Goal: Information Seeking & Learning: Learn about a topic

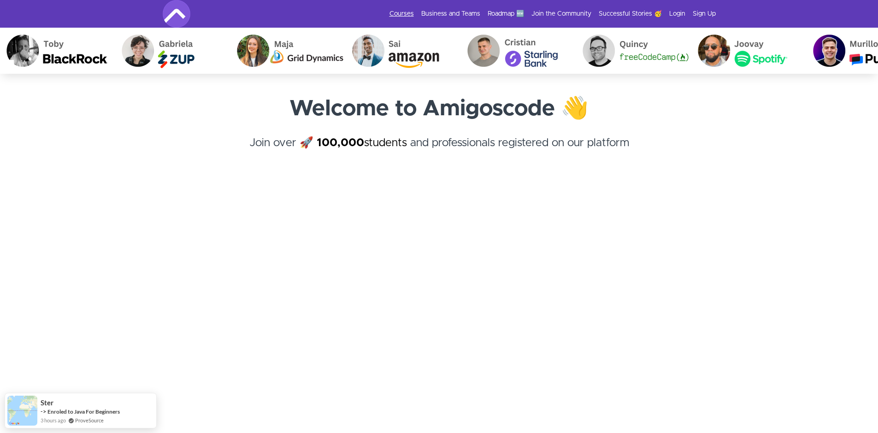
click at [405, 13] on link "Courses" at bounding box center [401, 13] width 24 height 9
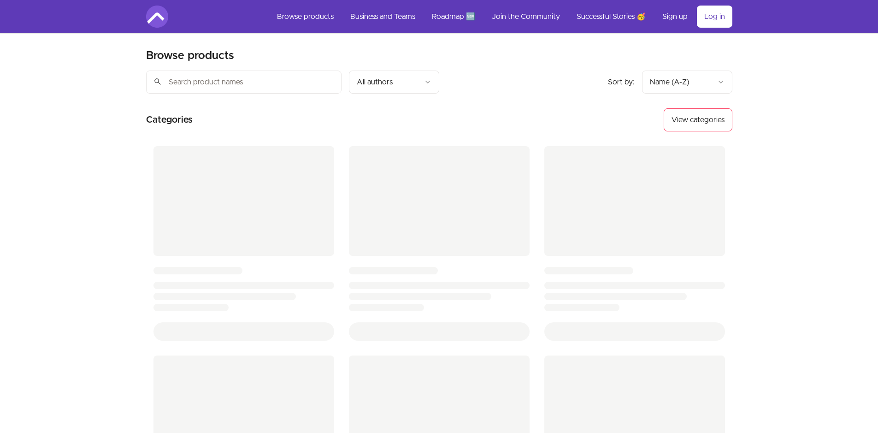
click at [429, 79] on html "Skip to main content Main menu Includes navigation links and user settings Brow…" at bounding box center [439, 339] width 878 height 679
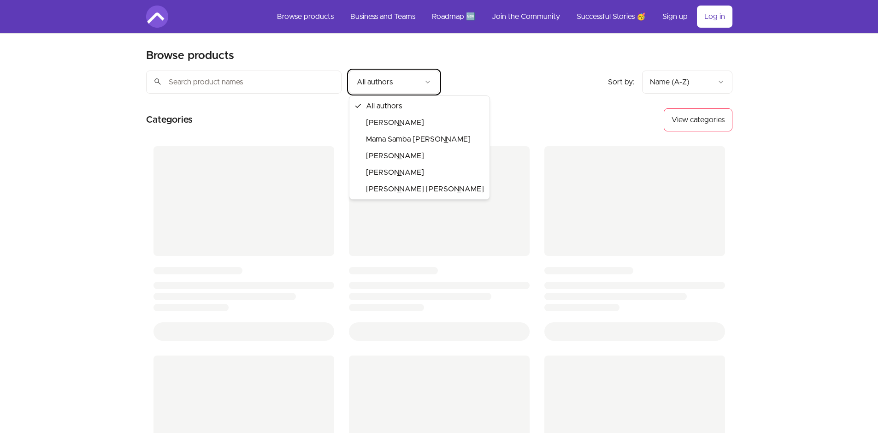
click at [420, 80] on html "Skip to main content Main menu Includes navigation links and user settings Brow…" at bounding box center [442, 339] width 885 height 679
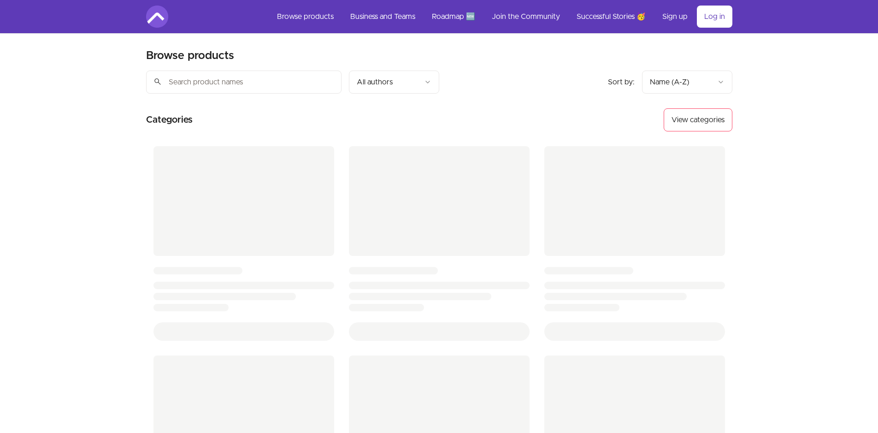
click at [452, 78] on div "Sort by: import_export Name (A-Z) search All authors" at bounding box center [366, 81] width 440 height 23
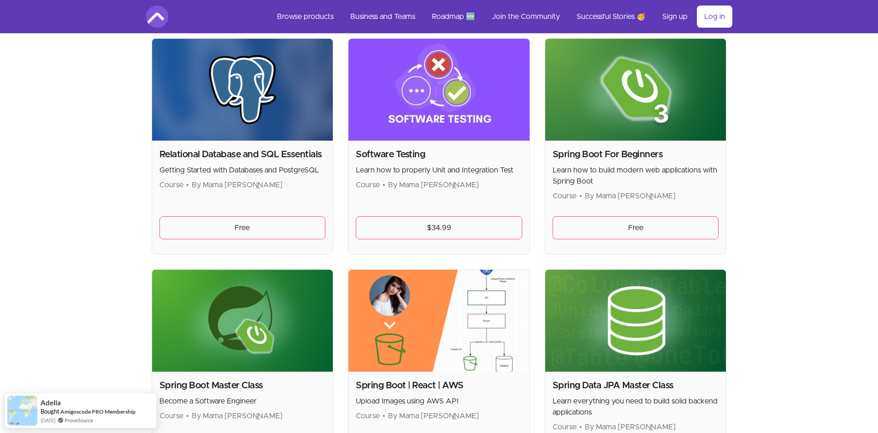
scroll to position [2046, 0]
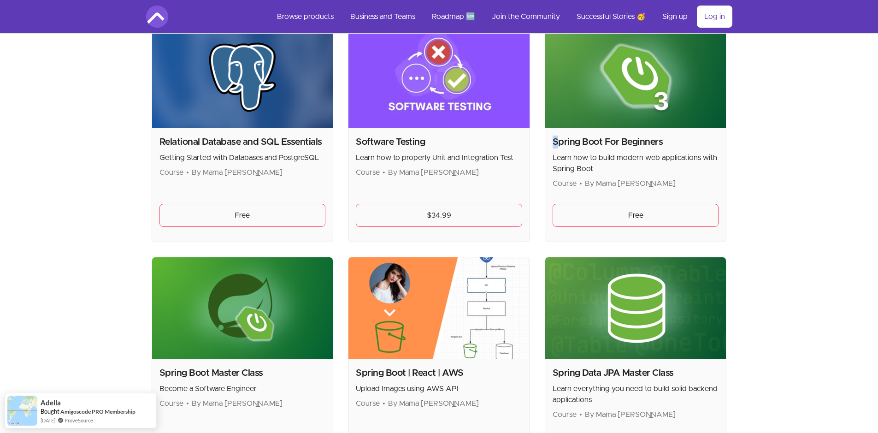
drag, startPoint x: 556, startPoint y: 142, endPoint x: 692, endPoint y: 129, distance: 136.5
click at [692, 129] on div "Spring Boot For Beginners Learn how to build modern web applications with Sprin…" at bounding box center [635, 184] width 181 height 113
click at [662, 142] on h2 "Spring Boot For Beginners" at bounding box center [635, 141] width 166 height 13
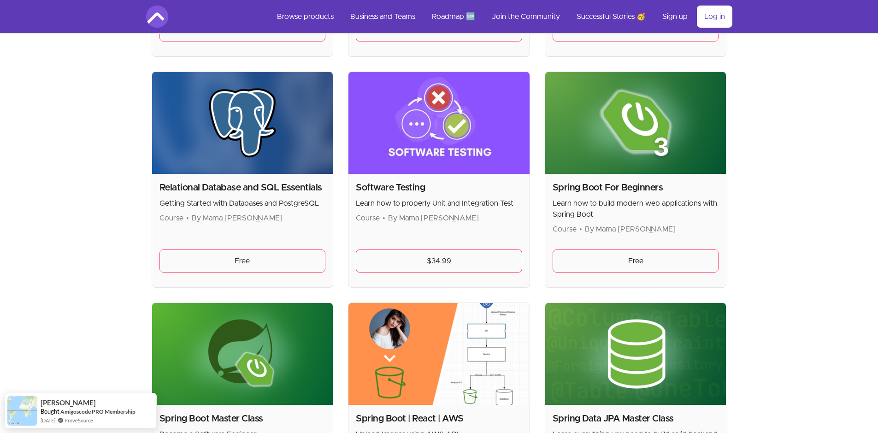
scroll to position [1990, 0]
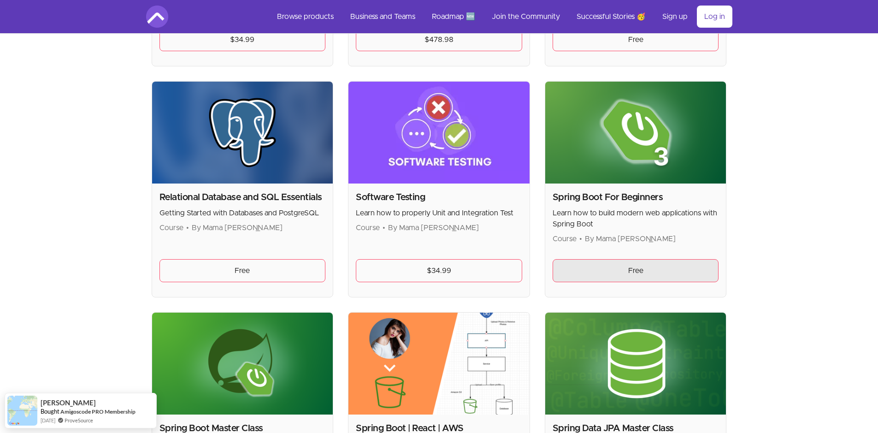
click at [562, 263] on link "Free" at bounding box center [635, 270] width 166 height 23
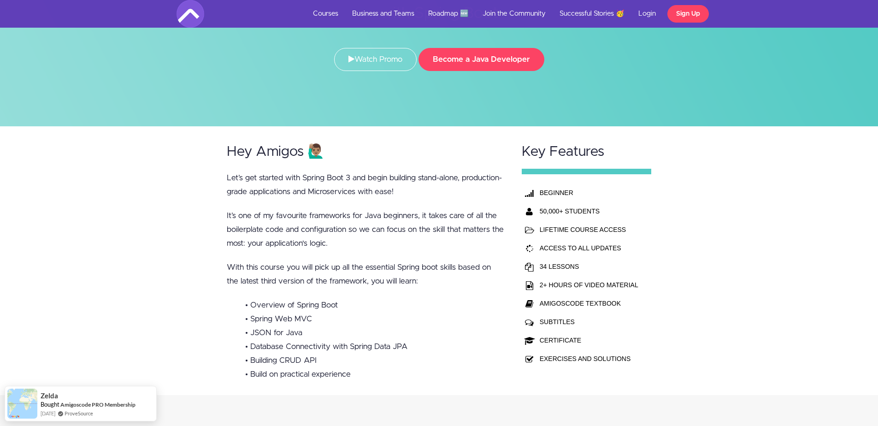
scroll to position [166, 0]
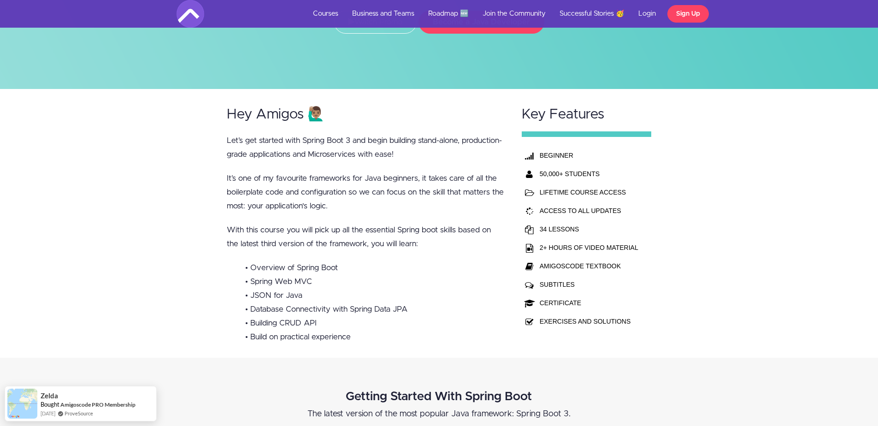
click at [549, 286] on td "SUBTITLES" at bounding box center [588, 284] width 103 height 18
click at [559, 267] on td "AMIGOSCODE TEXTBOOK" at bounding box center [588, 266] width 103 height 18
click at [561, 234] on td "34 LESSONS" at bounding box center [588, 229] width 103 height 18
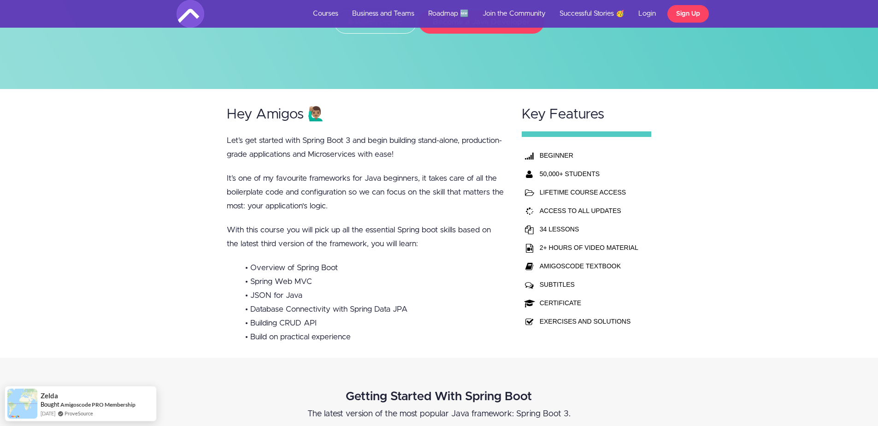
click at [561, 231] on td "34 LESSONS" at bounding box center [588, 229] width 103 height 18
click at [560, 212] on td "ACCESS TO ALL UPDATES" at bounding box center [588, 210] width 103 height 18
click at [450, 216] on div "Hey Amigos 🙋🏽‍♂️ Let’s get started with Spring Boot 3 and begin building stand-…" at bounding box center [365, 223] width 295 height 268
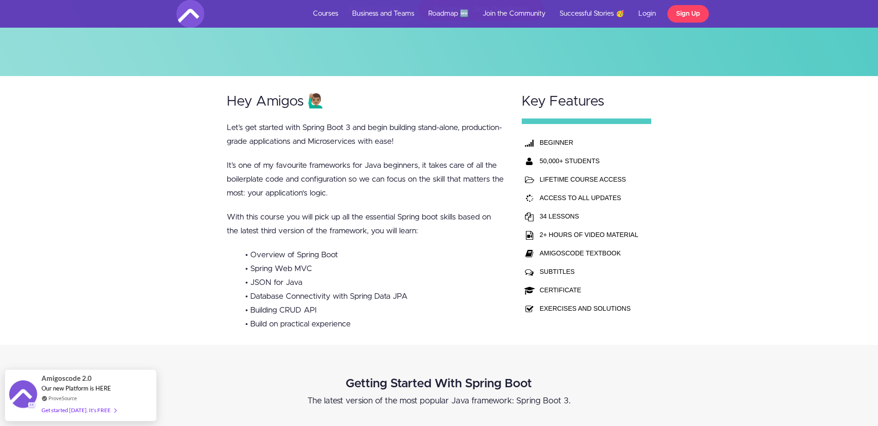
scroll to position [0, 0]
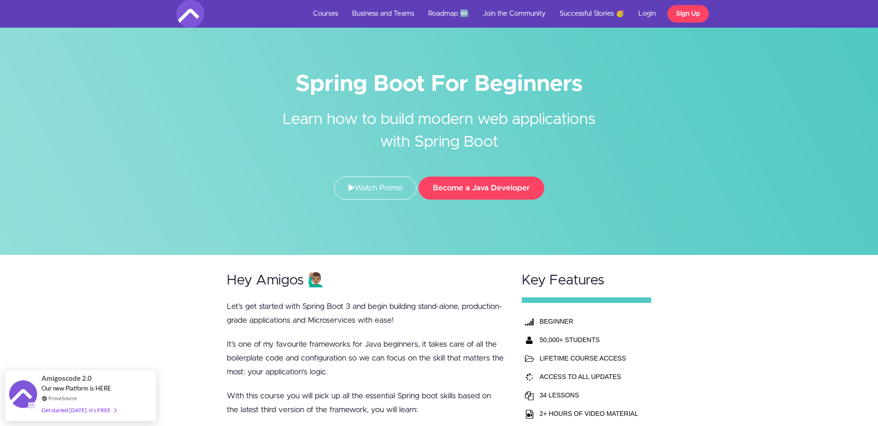
drag, startPoint x: 141, startPoint y: 380, endPoint x: 115, endPoint y: 339, distance: 49.1
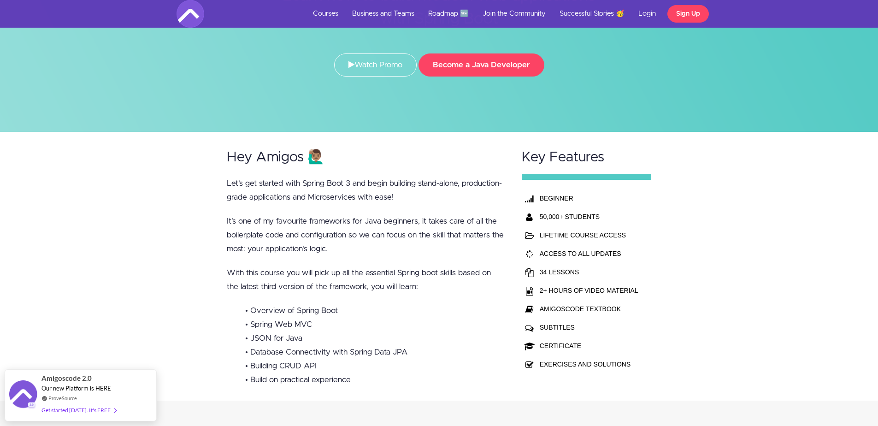
scroll to position [166, 0]
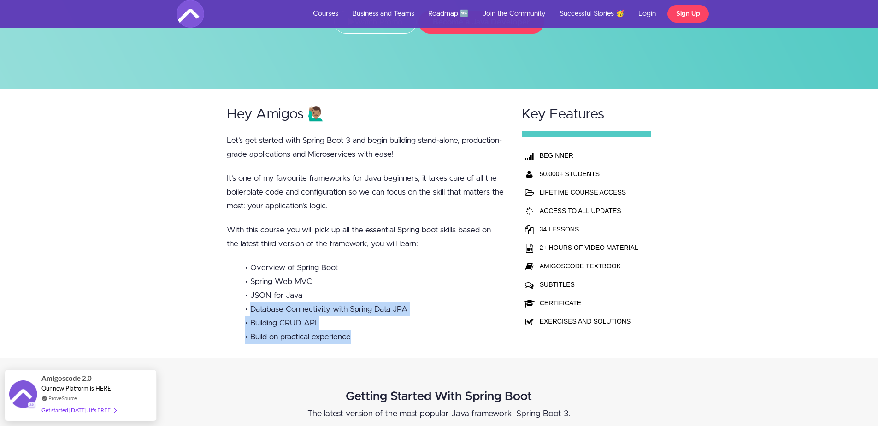
drag, startPoint x: 351, startPoint y: 338, endPoint x: 249, endPoint y: 305, distance: 107.0
click at [249, 305] on ul "• Overview of Spring Boot • Spring Web MVC • JSON for Java • Database Connectiv…" at bounding box center [365, 302] width 277 height 83
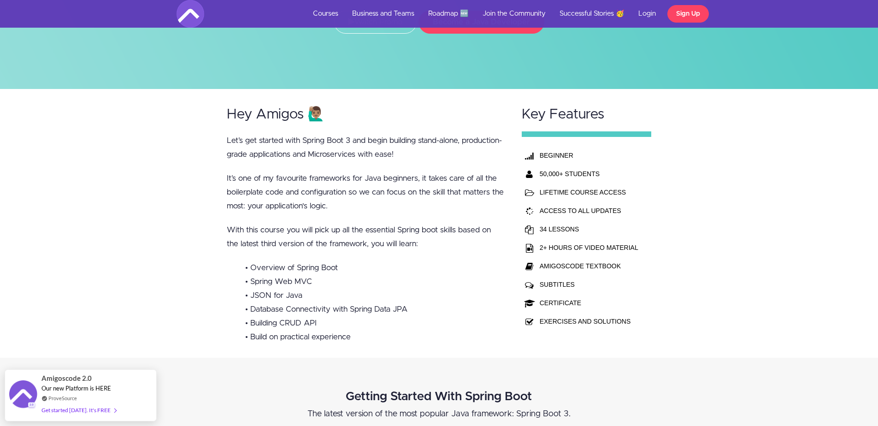
click at [250, 301] on li "• JSON for Java" at bounding box center [374, 295] width 259 height 14
drag, startPoint x: 252, startPoint y: 299, endPoint x: 257, endPoint y: 303, distance: 6.9
click at [257, 303] on ul "• Overview of Spring Boot • Spring Web MVC • JSON for Java • Database Connectiv…" at bounding box center [365, 302] width 277 height 83
click at [257, 303] on li "• Database Connectivity with Spring Data JPA" at bounding box center [374, 309] width 259 height 14
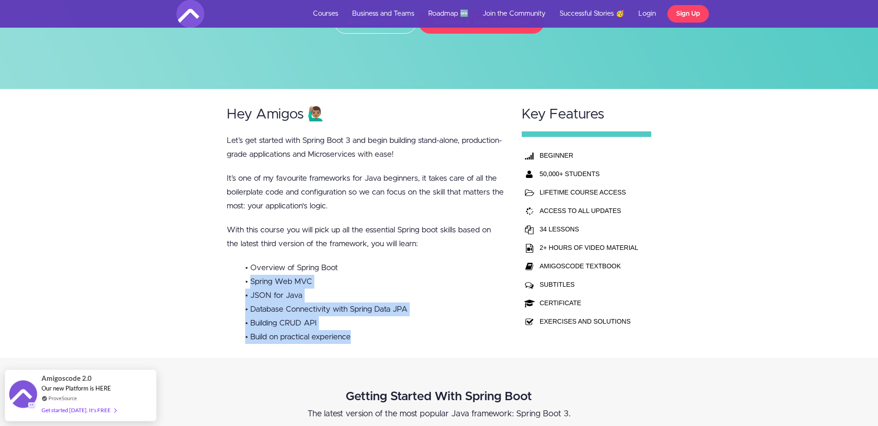
drag, startPoint x: 353, startPoint y: 335, endPoint x: 252, endPoint y: 284, distance: 113.3
click at [252, 284] on ul "• Overview of Spring Boot • Spring Web MVC • JSON for Java • Database Connectiv…" at bounding box center [365, 302] width 277 height 83
click at [252, 284] on li "• Spring Web MVC" at bounding box center [374, 282] width 259 height 14
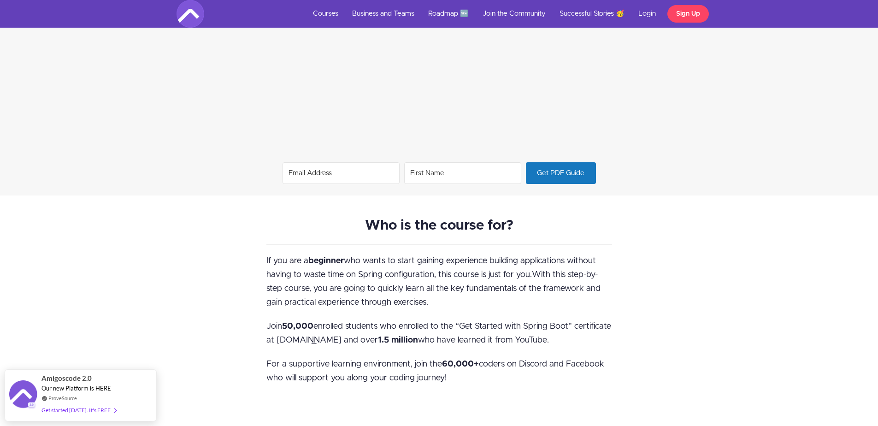
scroll to position [829, 0]
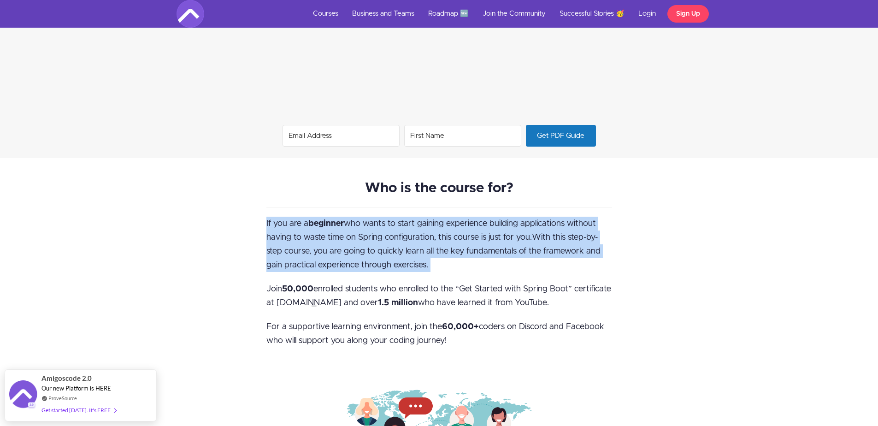
drag, startPoint x: 264, startPoint y: 224, endPoint x: 331, endPoint y: 275, distance: 83.5
click at [331, 275] on div "Who is the course for? If you are a beginner who wants to start gaining experie…" at bounding box center [438, 337] width 359 height 313
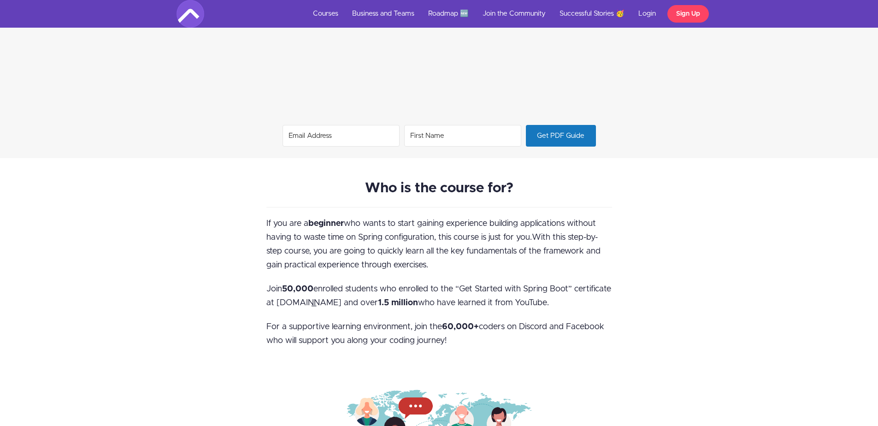
drag, startPoint x: 447, startPoint y: 338, endPoint x: 281, endPoint y: 241, distance: 191.8
click at [281, 241] on div "Who is the course for? If you are a beginner who wants to start gaining experie…" at bounding box center [438, 337] width 359 height 313
click at [281, 241] on p "If you are a beginner who wants to start gaining experience building applicatio…" at bounding box center [439, 244] width 346 height 55
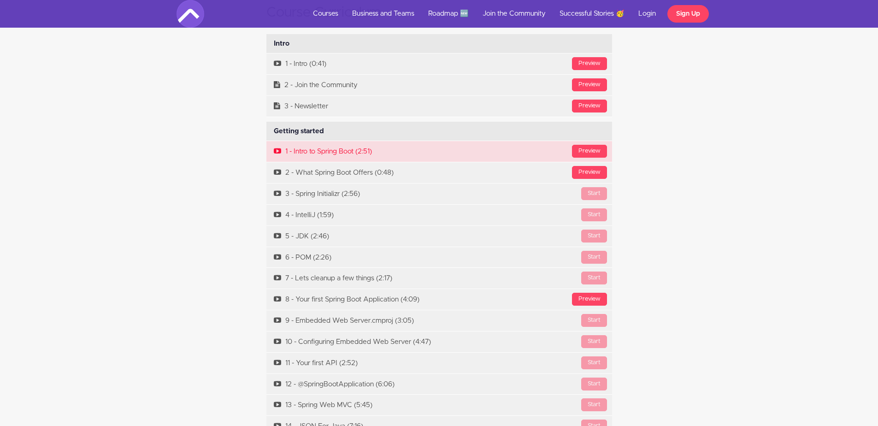
scroll to position [3152, 0]
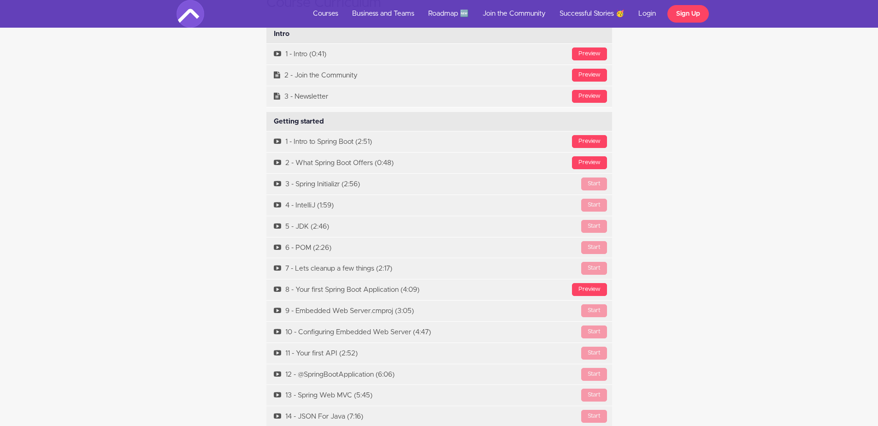
click at [232, 252] on div "Course Curriculum Intro Available in days days after you enroll Preview 1 - Int…" at bounding box center [439, 350] width 539 height 729
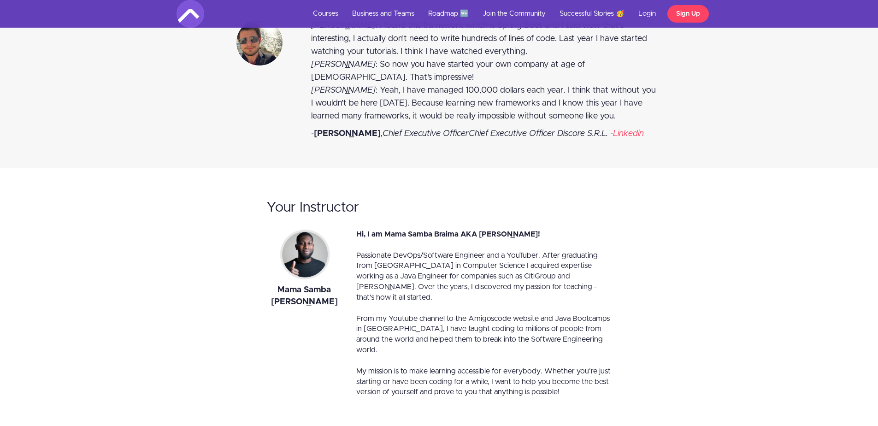
scroll to position [4313, 0]
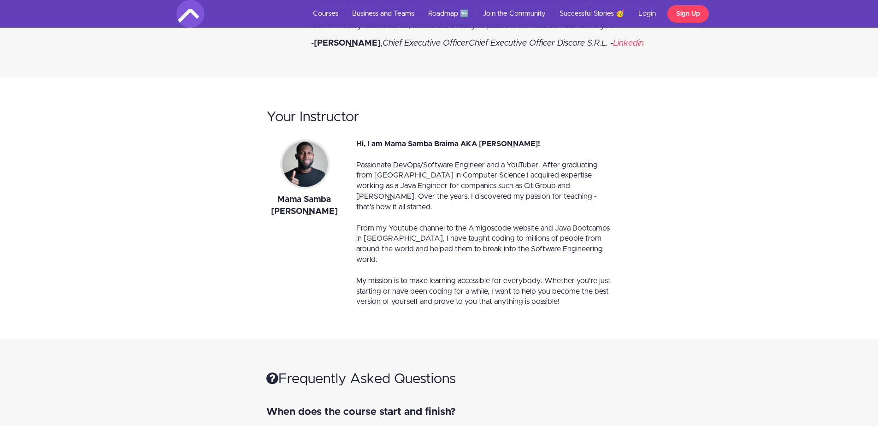
drag, startPoint x: 290, startPoint y: 109, endPoint x: 263, endPoint y: 109, distance: 26.7
click at [263, 109] on div "Your Instructor Mama Samba Braima Nelson Hi, I am Mama Samba Braima AKA Nelson!…" at bounding box center [438, 208] width 359 height 216
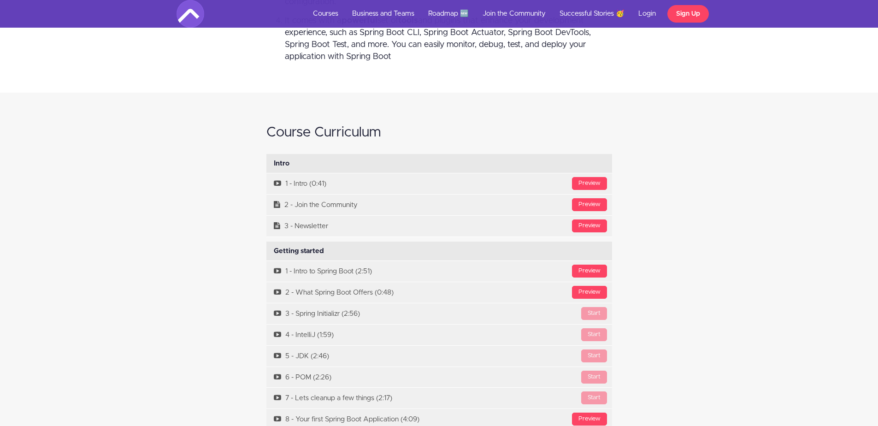
scroll to position [2986, 0]
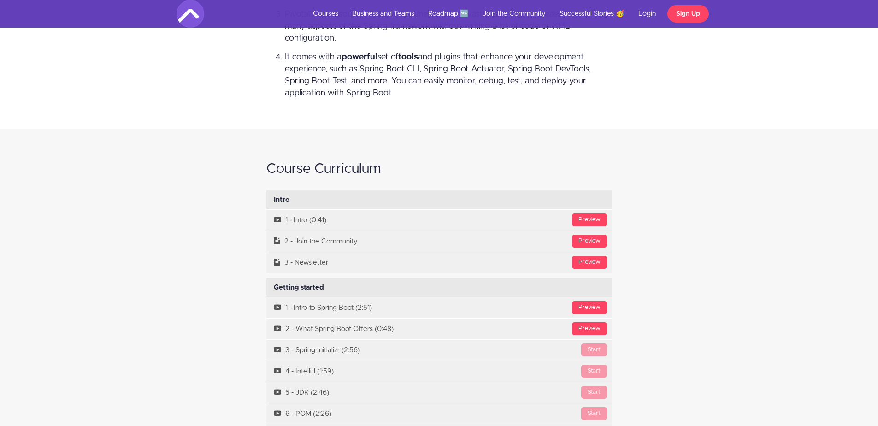
drag, startPoint x: 289, startPoint y: 200, endPoint x: 271, endPoint y: 200, distance: 18.0
click at [271, 200] on div "Intro Available in days days after you enroll" at bounding box center [439, 199] width 346 height 19
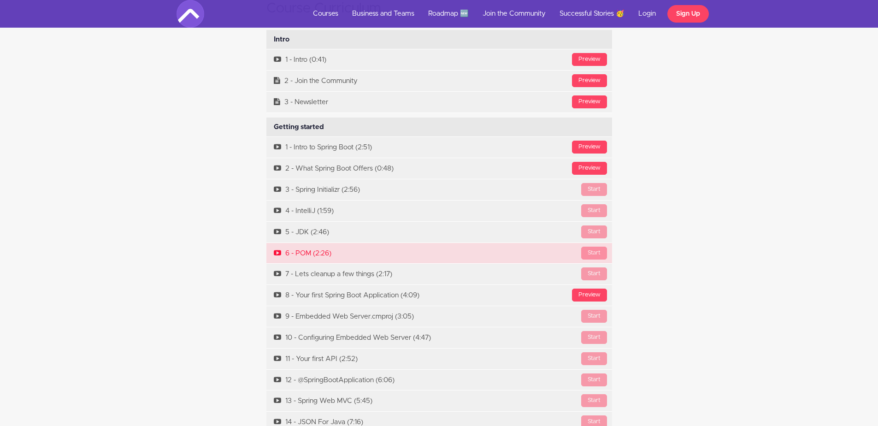
scroll to position [3152, 0]
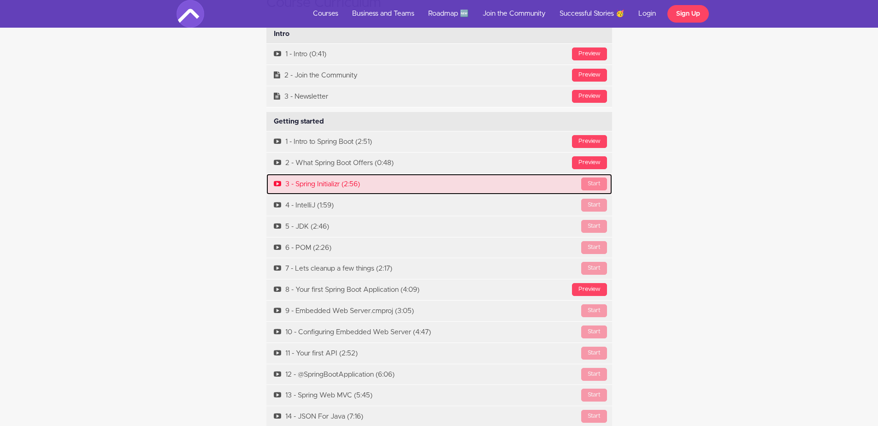
click at [591, 185] on div "Start" at bounding box center [594, 183] width 26 height 13
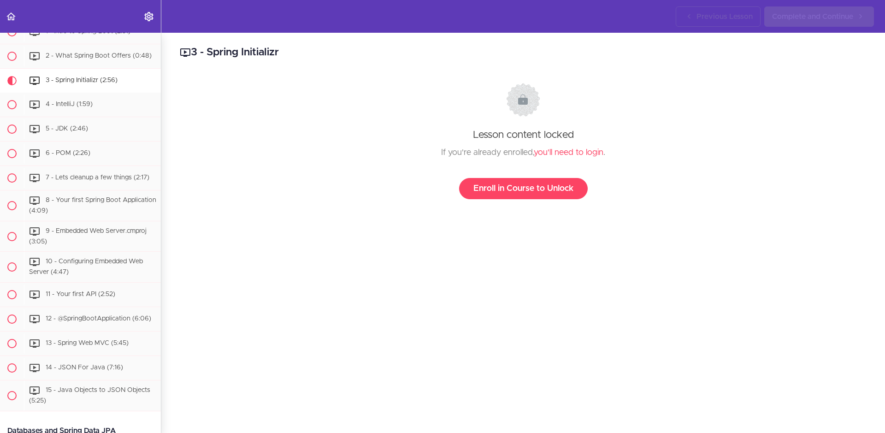
scroll to position [206, 0]
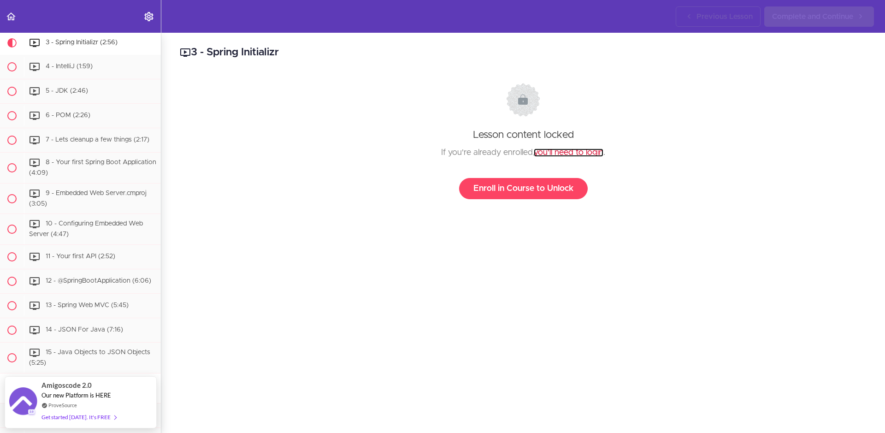
click at [535, 151] on link "you'll need to login" at bounding box center [569, 152] width 70 height 8
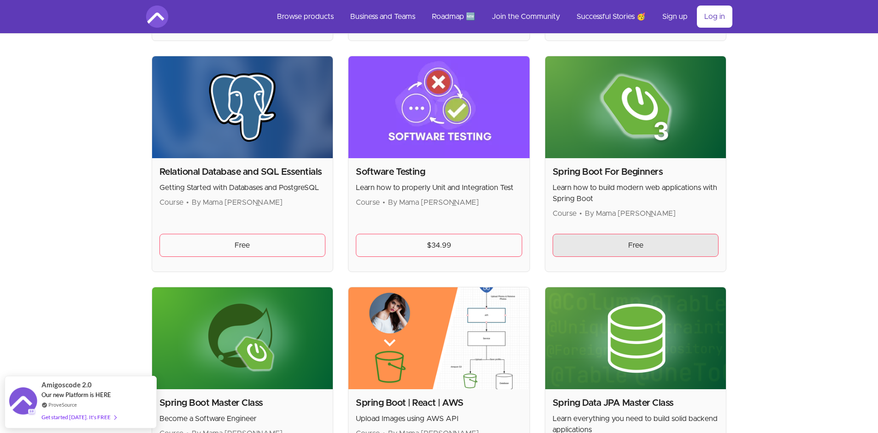
scroll to position [2156, 0]
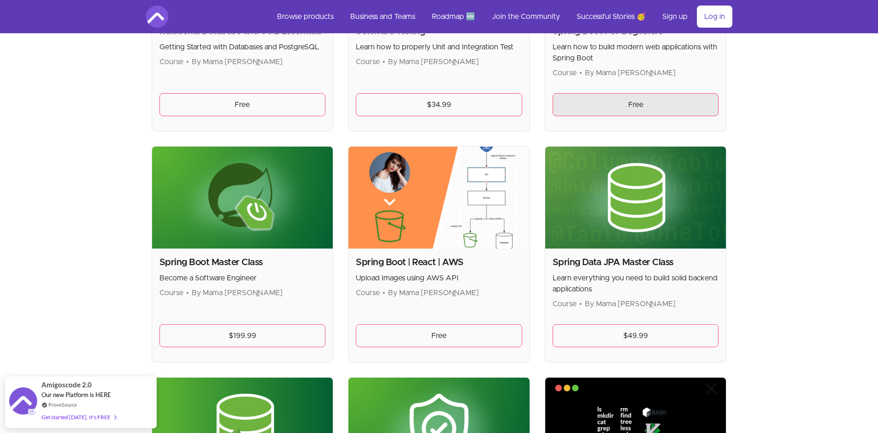
click at [586, 108] on link "Free" at bounding box center [635, 104] width 166 height 23
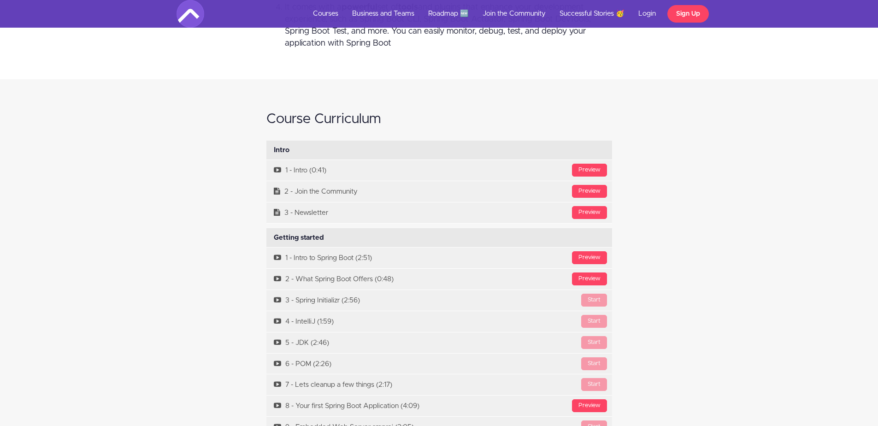
scroll to position [3041, 0]
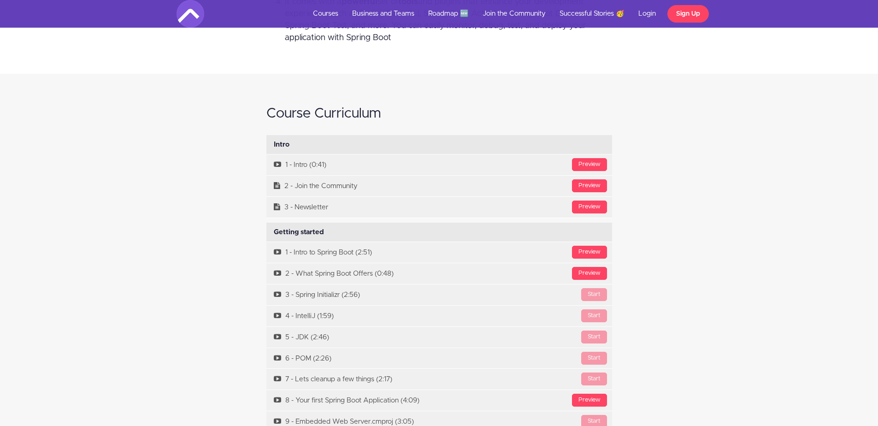
drag, startPoint x: 291, startPoint y: 115, endPoint x: 376, endPoint y: 117, distance: 84.8
click at [376, 117] on h2 "Course Curriculum" at bounding box center [439, 113] width 346 height 15
click at [299, 114] on h2 "Course Curriculum" at bounding box center [439, 113] width 346 height 15
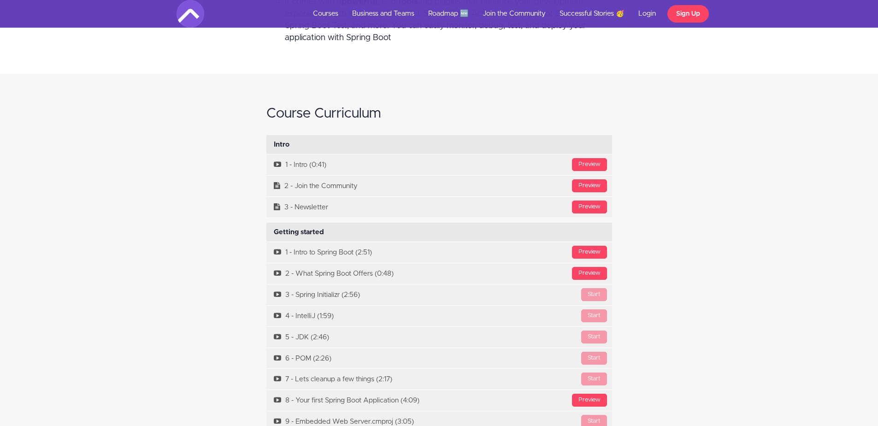
click at [336, 113] on h2 "Course Curriculum" at bounding box center [439, 113] width 346 height 15
click at [306, 118] on h2 "Course Curriculum" at bounding box center [439, 113] width 346 height 15
click at [332, 112] on h2 "Course Curriculum" at bounding box center [439, 113] width 346 height 15
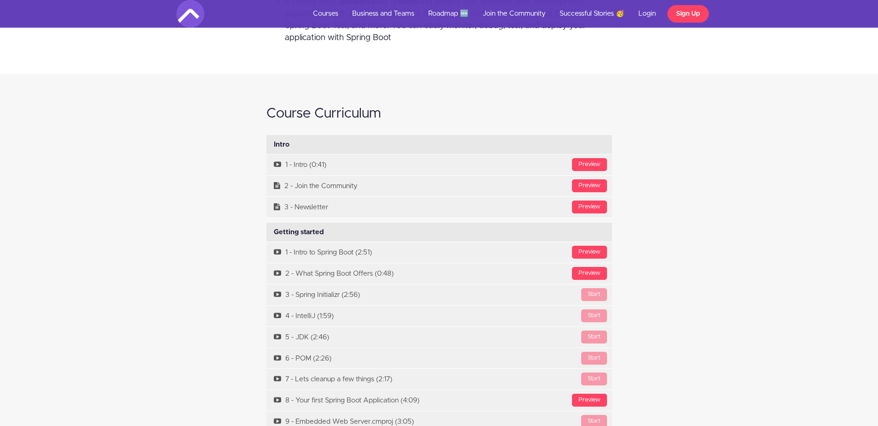
click at [332, 112] on h2 "Course Curriculum" at bounding box center [439, 113] width 346 height 15
click at [302, 113] on h2 "Course Curriculum" at bounding box center [439, 113] width 346 height 15
drag, startPoint x: 266, startPoint y: 112, endPoint x: 388, endPoint y: 117, distance: 122.2
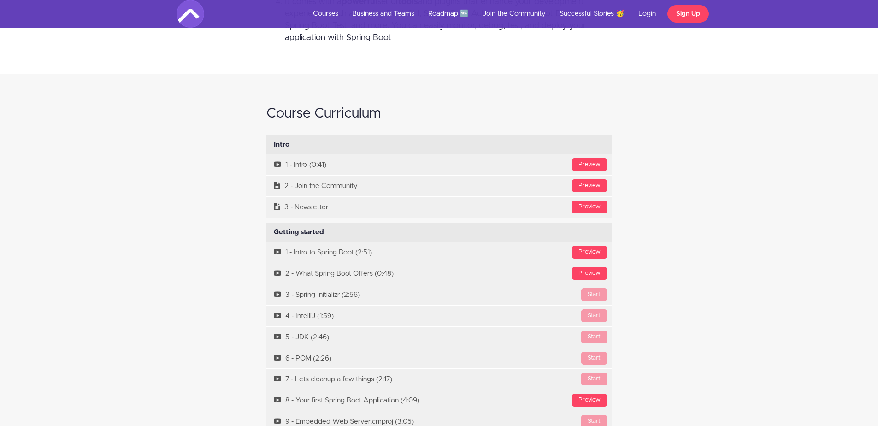
click at [388, 117] on h2 "Course Curriculum" at bounding box center [439, 113] width 346 height 15
drag, startPoint x: 395, startPoint y: 115, endPoint x: 258, endPoint y: 119, distance: 137.8
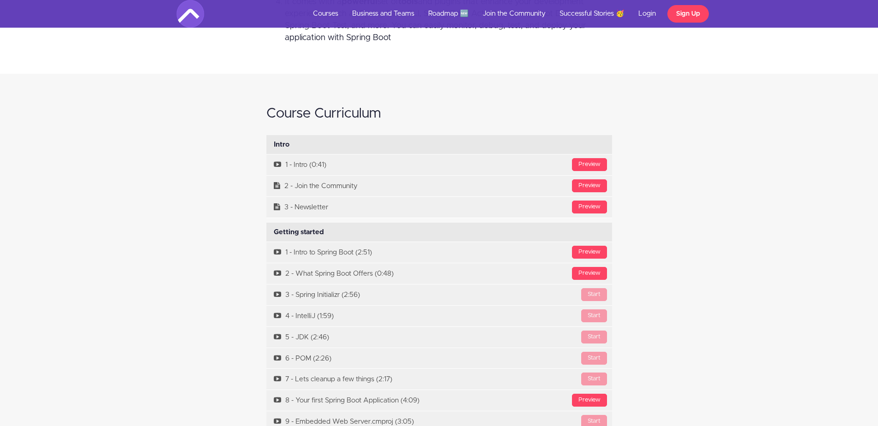
drag, startPoint x: 225, startPoint y: 127, endPoint x: 387, endPoint y: 111, distance: 162.1
click at [387, 111] on h2 "Course Curriculum" at bounding box center [439, 113] width 346 height 15
click at [285, 145] on div "Intro Available in days days after you enroll" at bounding box center [439, 144] width 346 height 19
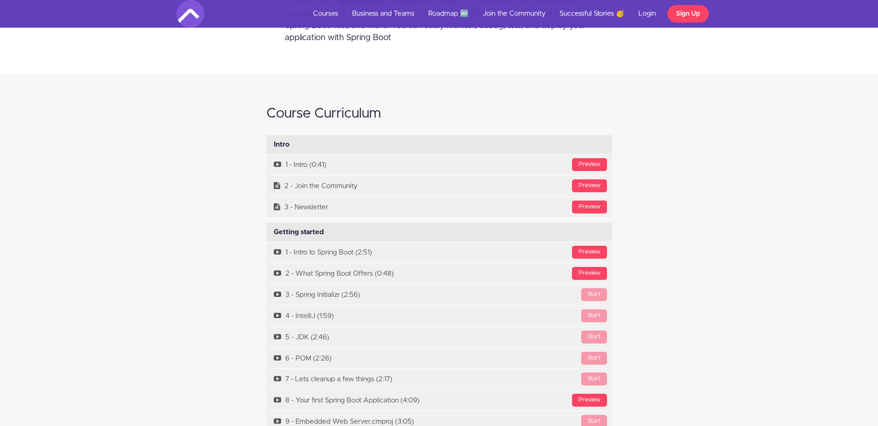
click at [290, 228] on div "Getting started Available in days days after you enroll" at bounding box center [439, 232] width 346 height 19
click at [315, 233] on div "Getting started Available in days days after you enroll" at bounding box center [439, 232] width 346 height 19
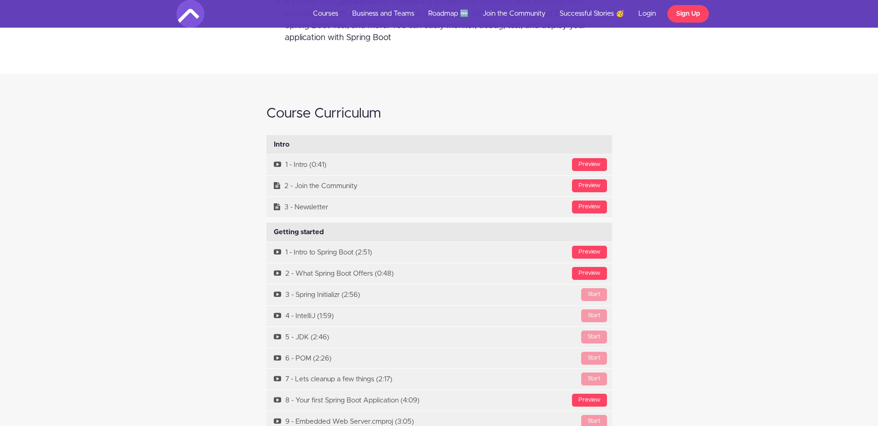
click at [315, 233] on div "Getting started Available in days days after you enroll" at bounding box center [439, 232] width 346 height 19
click at [278, 233] on div "Getting started Available in days days after you enroll" at bounding box center [439, 232] width 346 height 19
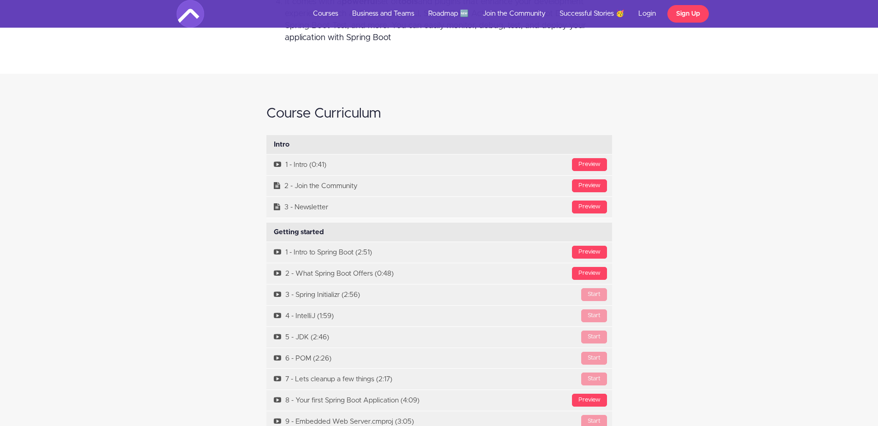
click at [310, 227] on div "Getting started Available in days days after you enroll" at bounding box center [439, 232] width 346 height 19
click at [287, 231] on div "Getting started Available in days days after you enroll" at bounding box center [439, 232] width 346 height 19
click at [303, 232] on div "Getting started Available in days days after you enroll" at bounding box center [439, 232] width 346 height 19
click at [294, 231] on div "Getting started Available in days days after you enroll" at bounding box center [439, 232] width 346 height 19
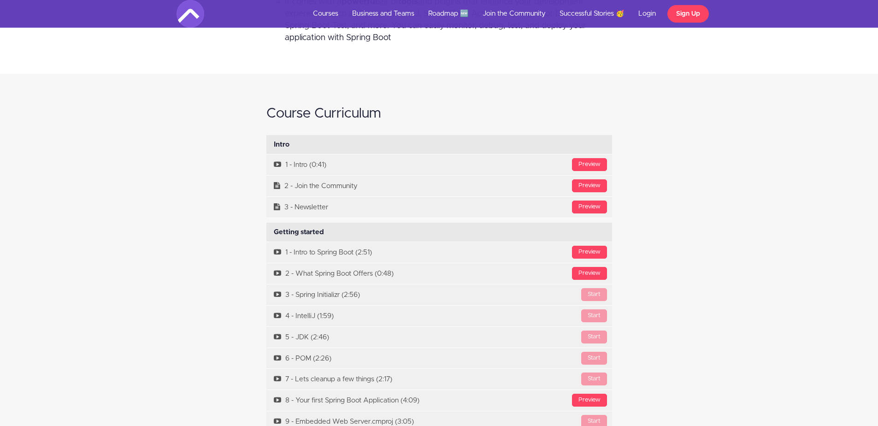
click at [310, 232] on div "Getting started Available in days days after you enroll" at bounding box center [439, 232] width 346 height 19
drag, startPoint x: 289, startPoint y: 146, endPoint x: 278, endPoint y: 145, distance: 11.1
click at [278, 145] on div "Intro Available in days days after you enroll" at bounding box center [439, 144] width 346 height 19
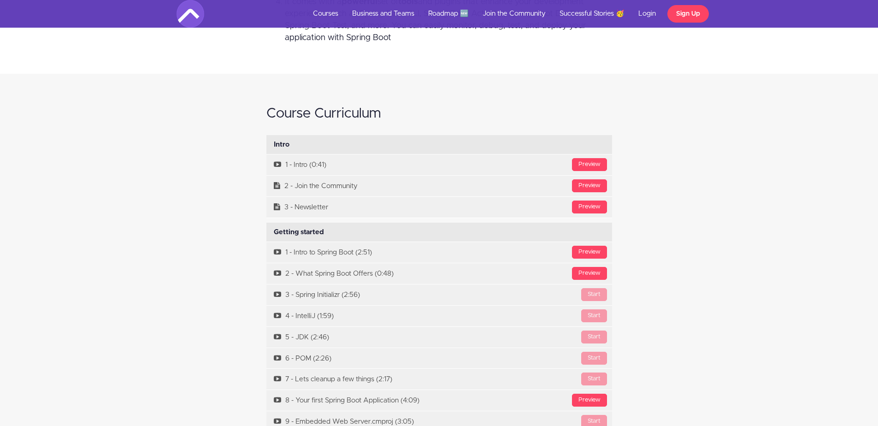
click at [260, 141] on div "Intro Available in days days after you enroll Preview 1 - Intro (0:41) Preview …" at bounding box center [438, 176] width 359 height 83
drag, startPoint x: 276, startPoint y: 143, endPoint x: 296, endPoint y: 147, distance: 21.1
click at [296, 147] on div "Intro Available in days days after you enroll" at bounding box center [439, 144] width 346 height 19
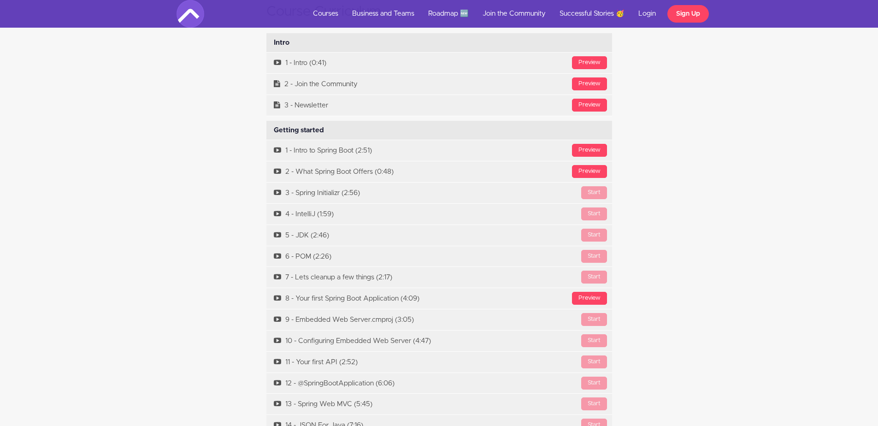
scroll to position [3152, 0]
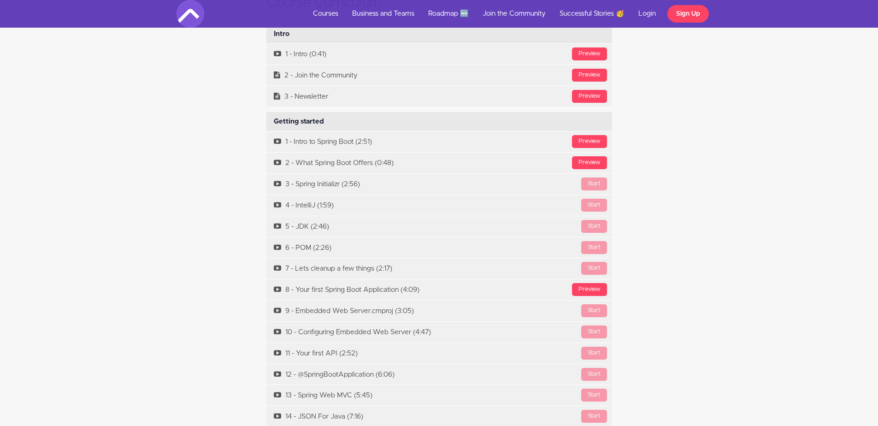
click at [321, 120] on div "Getting started Available in days days after you enroll" at bounding box center [439, 121] width 346 height 19
click at [219, 198] on div "Course Curriculum Intro Available in days days after you enroll Preview 1 - Int…" at bounding box center [439, 350] width 539 height 729
click at [208, 189] on div "Course Curriculum Intro Available in days days after you enroll Preview 1 - Int…" at bounding box center [439, 350] width 539 height 729
click at [284, 119] on div "Getting started Available in days days after you enroll" at bounding box center [439, 121] width 346 height 19
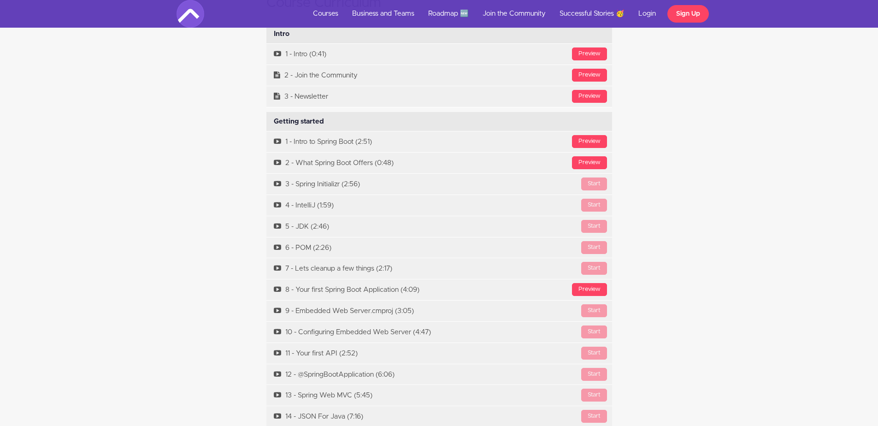
click at [242, 150] on div "Course Curriculum Intro Available in days days after you enroll Preview 1 - Int…" at bounding box center [439, 350] width 539 height 729
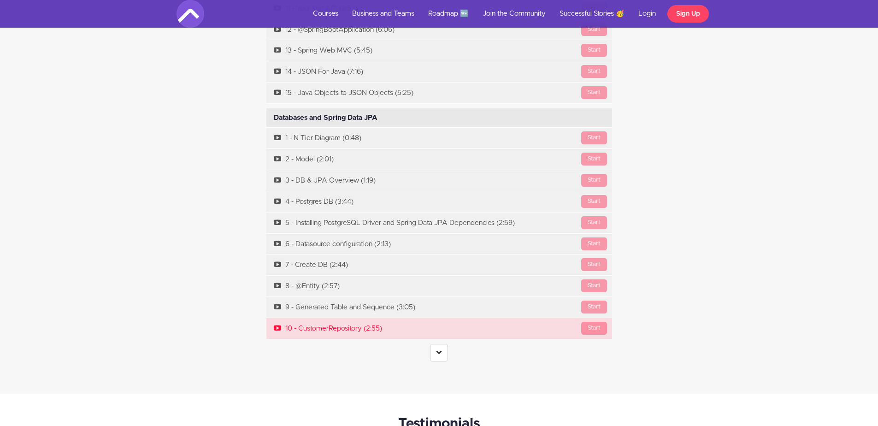
scroll to position [3483, 0]
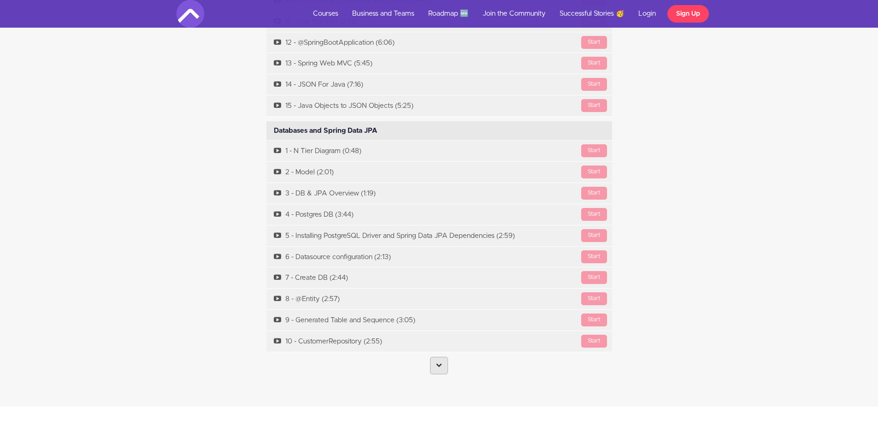
click at [438, 367] on icon at bounding box center [439, 365] width 6 height 6
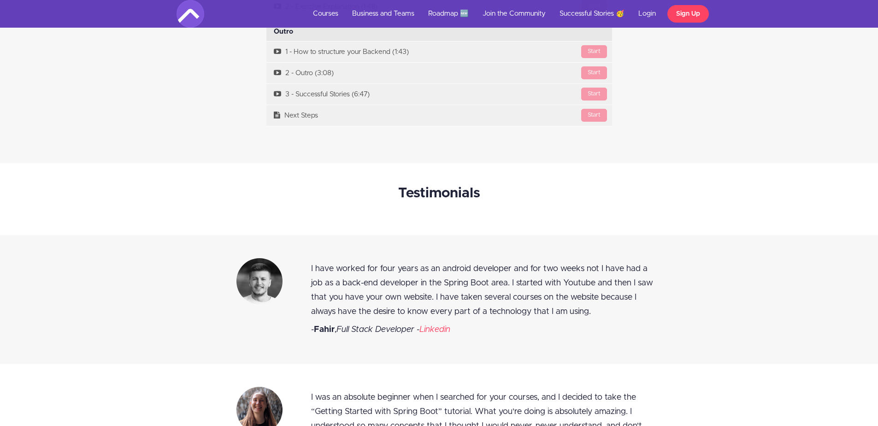
scroll to position [3981, 0]
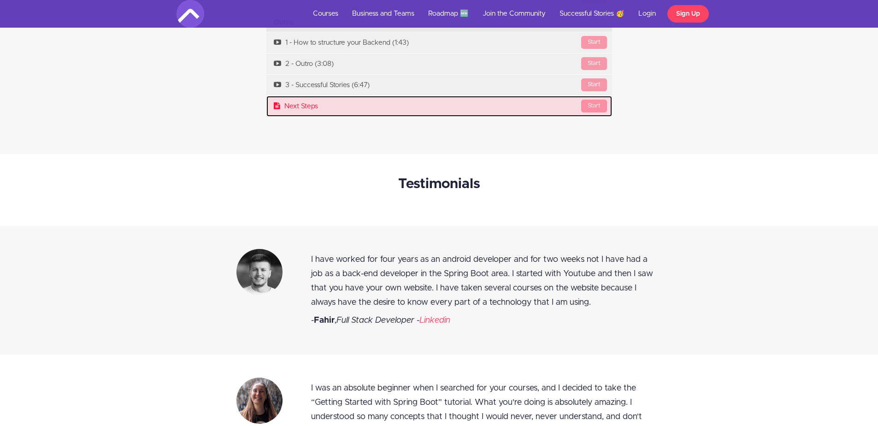
click at [306, 108] on link "Start Next Steps" at bounding box center [439, 106] width 346 height 21
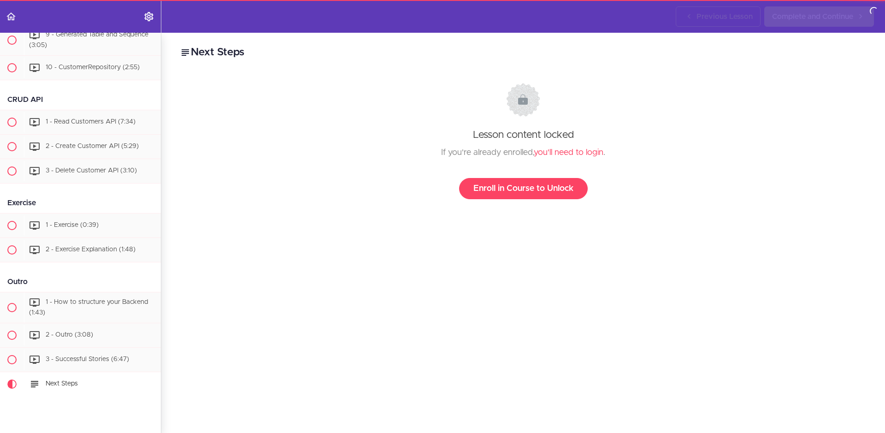
scroll to position [847, 0]
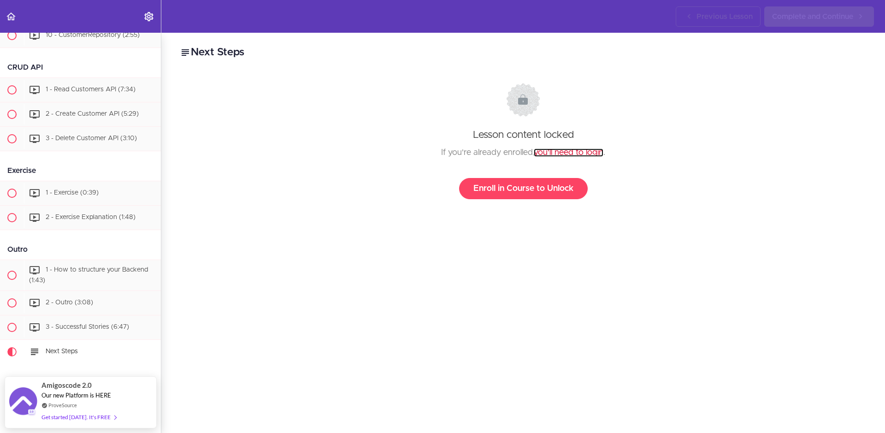
click at [549, 150] on link "you'll need to login" at bounding box center [569, 152] width 70 height 8
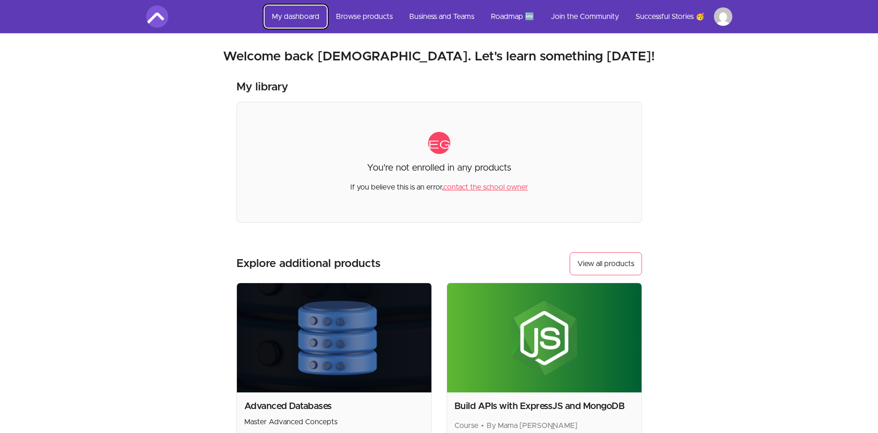
click at [306, 14] on link "My dashboard" at bounding box center [295, 17] width 62 height 22
click at [368, 11] on link "Browse products" at bounding box center [364, 17] width 71 height 22
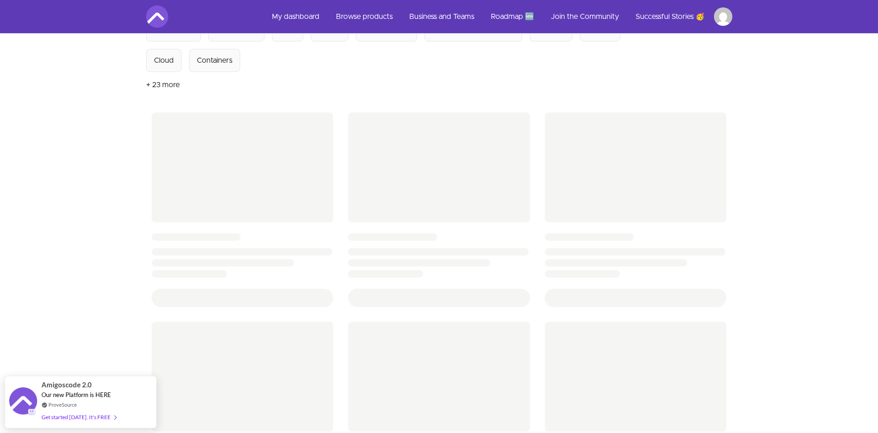
scroll to position [55, 0]
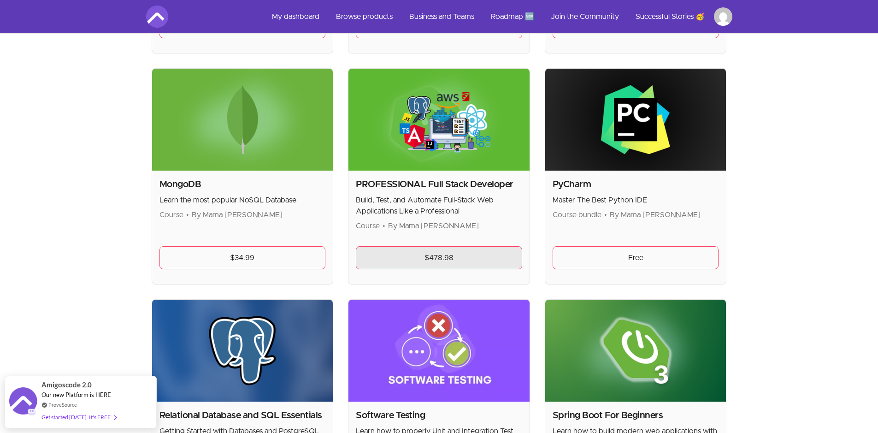
scroll to position [1880, 0]
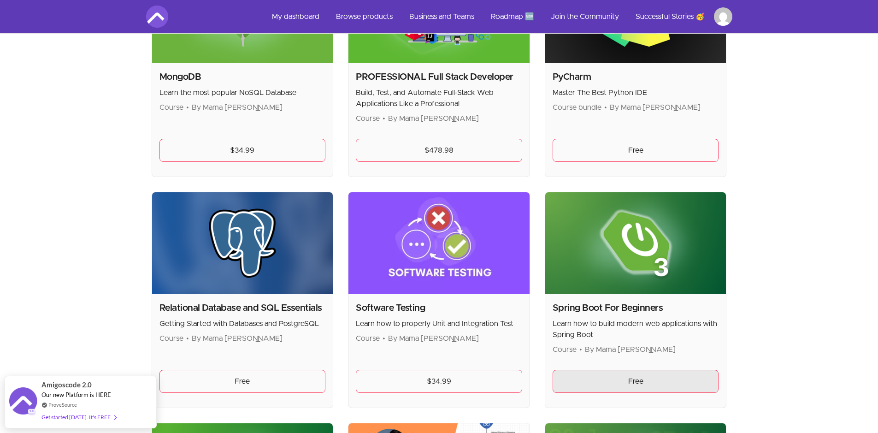
click at [626, 379] on link "Free" at bounding box center [635, 381] width 166 height 23
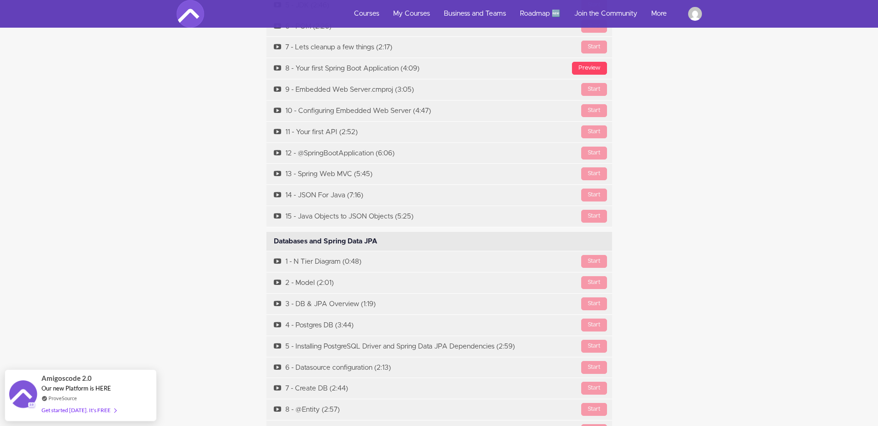
scroll to position [3594, 0]
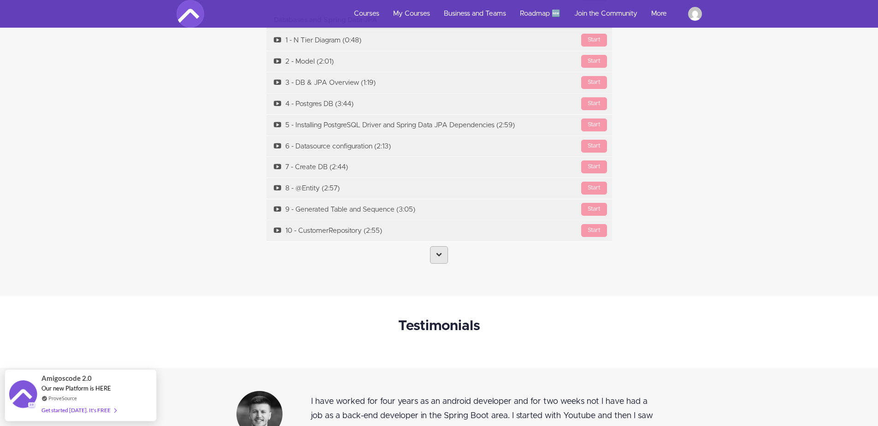
click at [444, 253] on link at bounding box center [439, 255] width 18 height 18
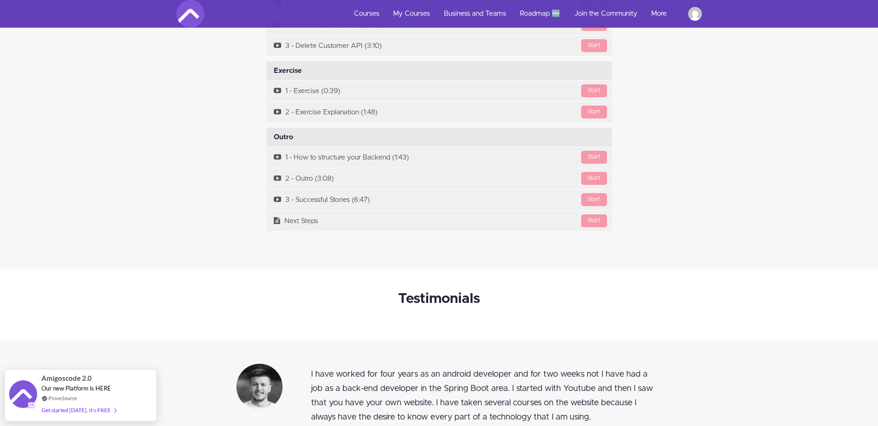
scroll to position [3870, 0]
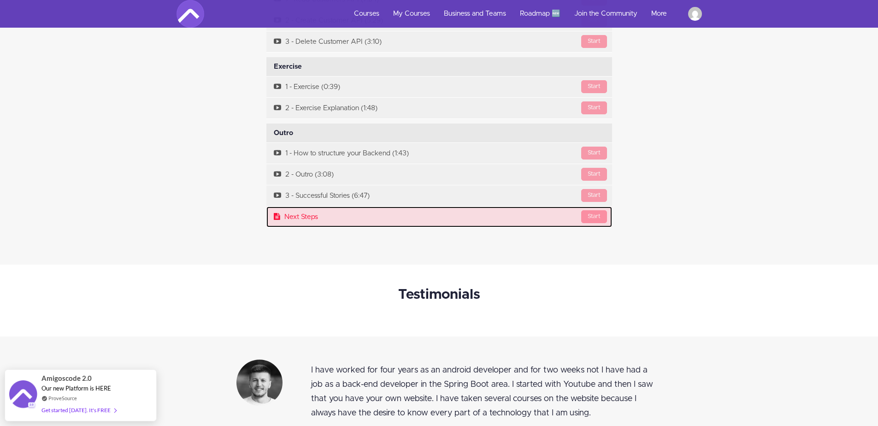
click at [297, 217] on link "Start Next Steps" at bounding box center [439, 216] width 346 height 21
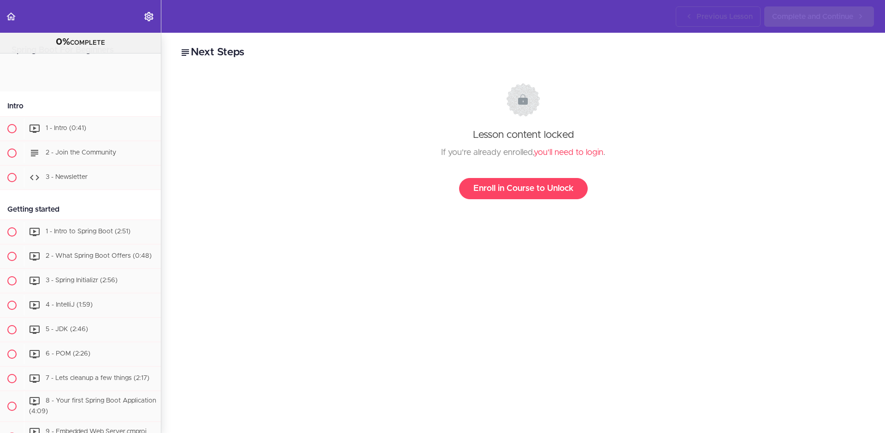
scroll to position [880, 0]
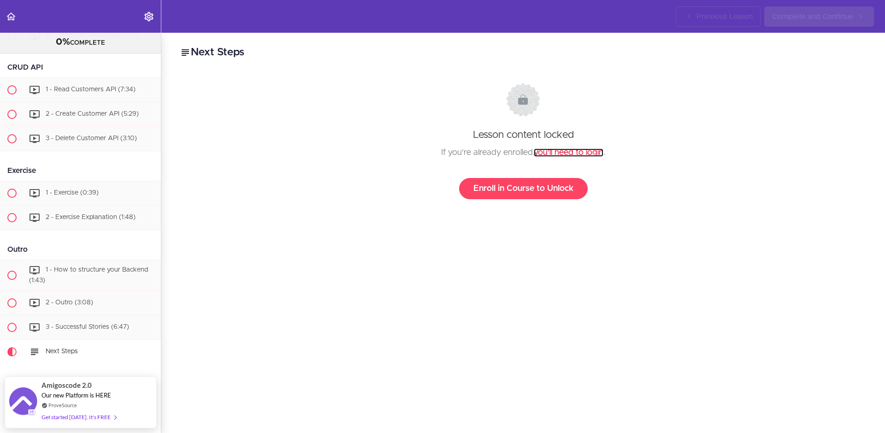
click at [566, 152] on link "you'll need to login" at bounding box center [569, 152] width 70 height 8
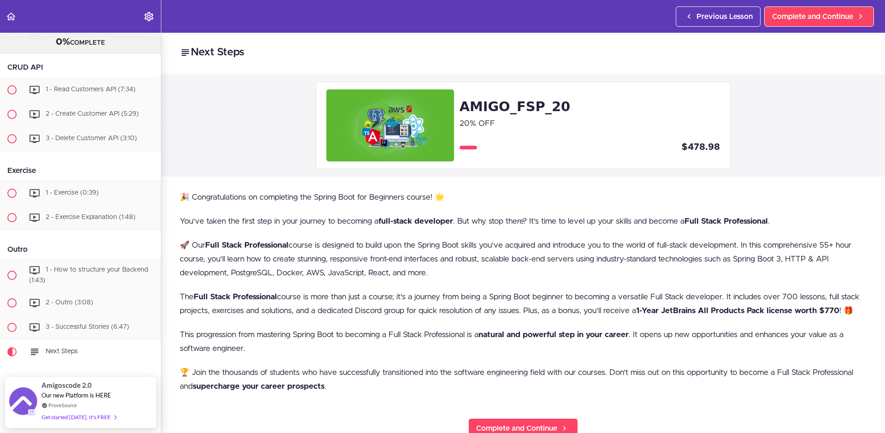
click at [484, 104] on h1 "AMIGO_FSP_20" at bounding box center [589, 107] width 260 height 20
click at [380, 119] on img at bounding box center [390, 125] width 128 height 72
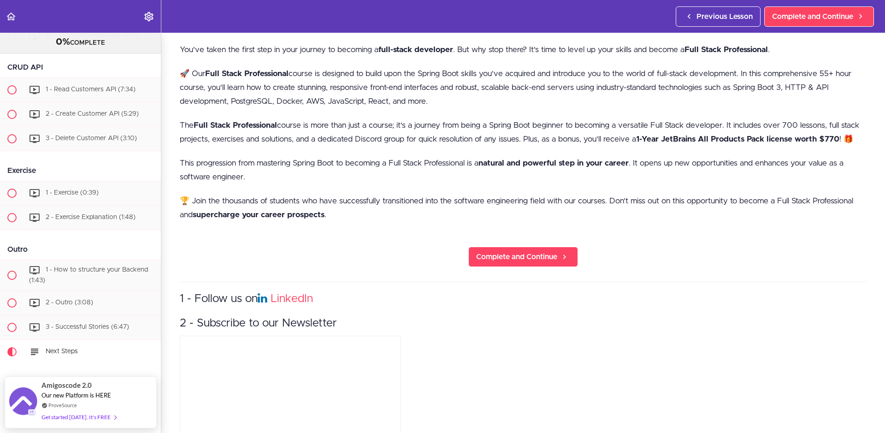
scroll to position [166, 0]
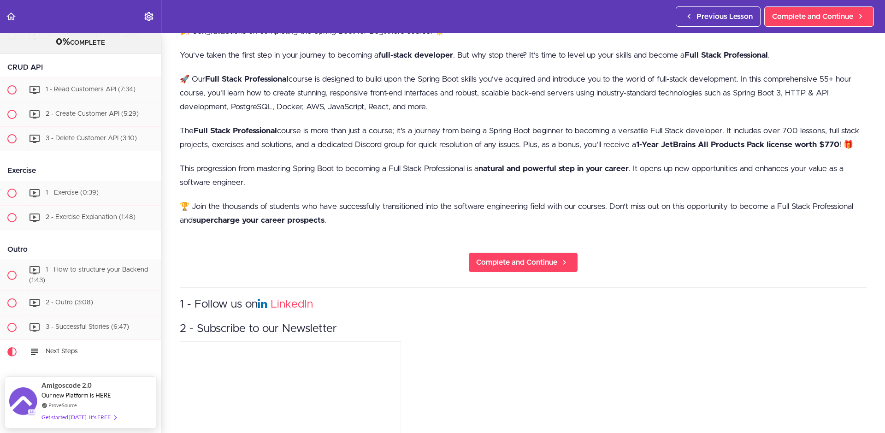
click at [241, 128] on strong "Full Stack Professional" at bounding box center [235, 131] width 83 height 8
click at [531, 268] on span "Complete and Continue" at bounding box center [516, 262] width 81 height 11
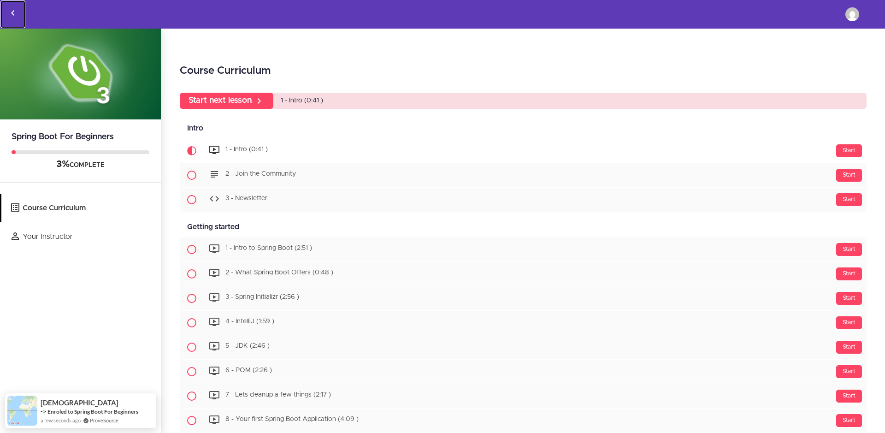
click at [19, 14] on link "Back to courses" at bounding box center [12, 14] width 25 height 28
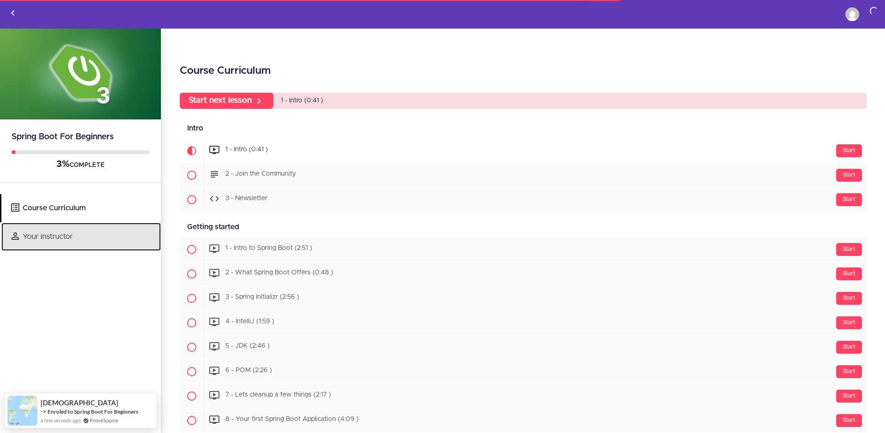
click at [36, 229] on link "Your Instructor" at bounding box center [80, 237] width 159 height 28
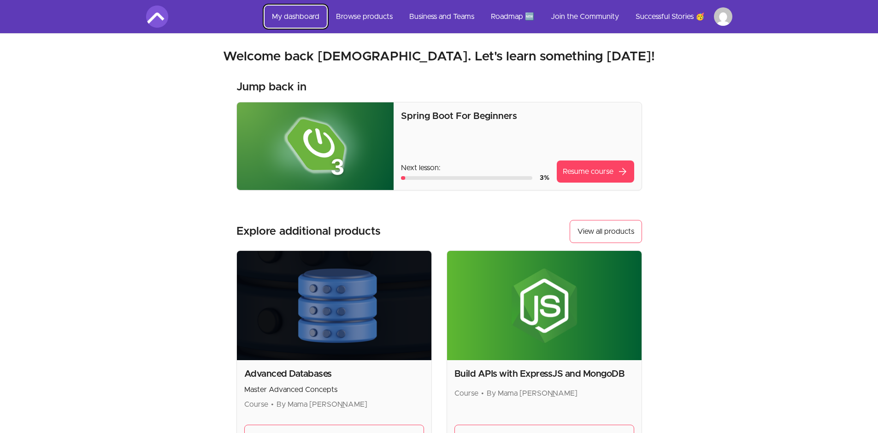
click at [294, 11] on link "My dashboard" at bounding box center [295, 17] width 62 height 22
click at [353, 16] on link "Browse products" at bounding box center [364, 17] width 71 height 22
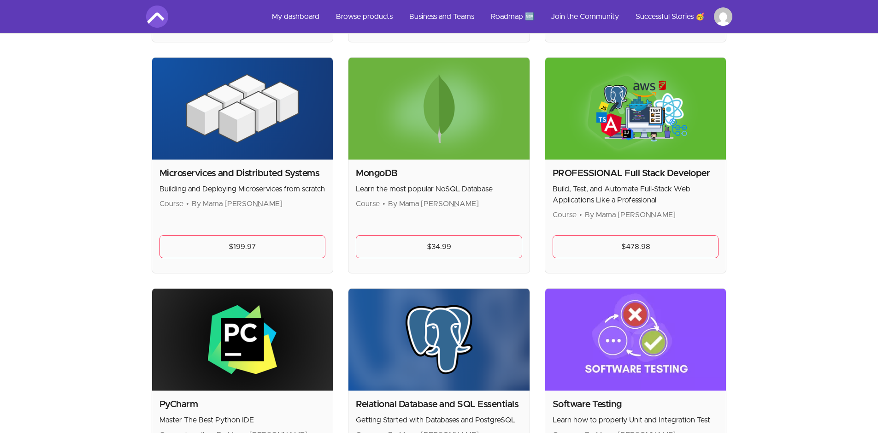
scroll to position [1800, 0]
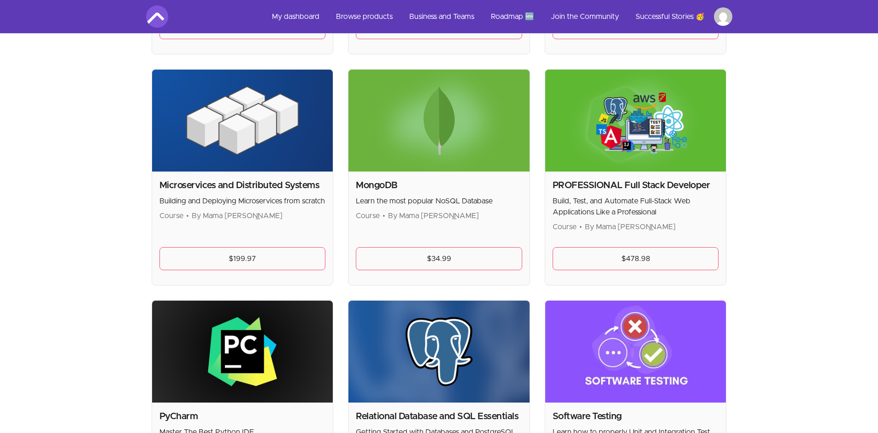
click at [651, 155] on img at bounding box center [635, 121] width 181 height 102
click at [651, 258] on link "$478.98" at bounding box center [635, 258] width 166 height 23
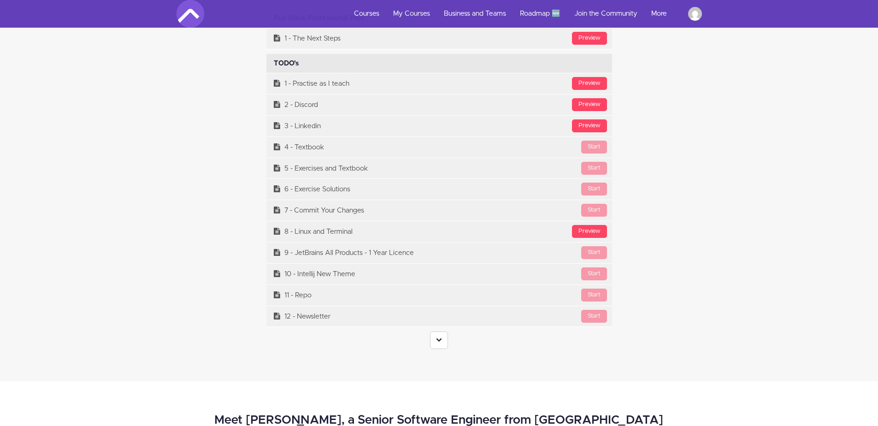
scroll to position [3815, 0]
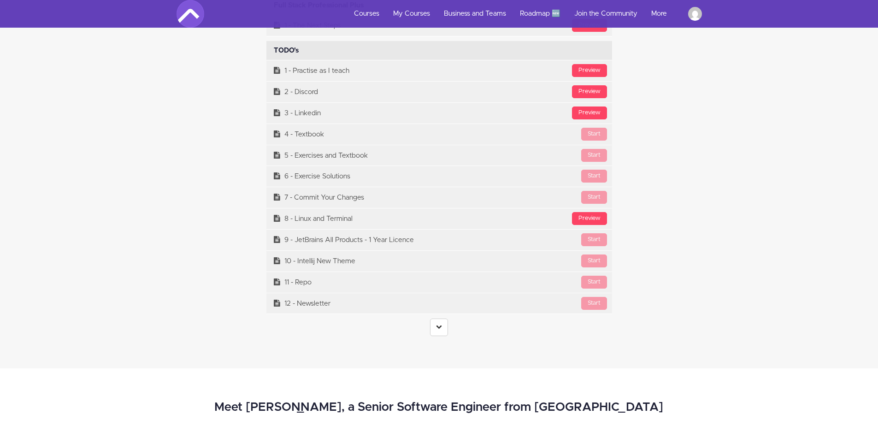
click at [447, 323] on link at bounding box center [439, 327] width 18 height 18
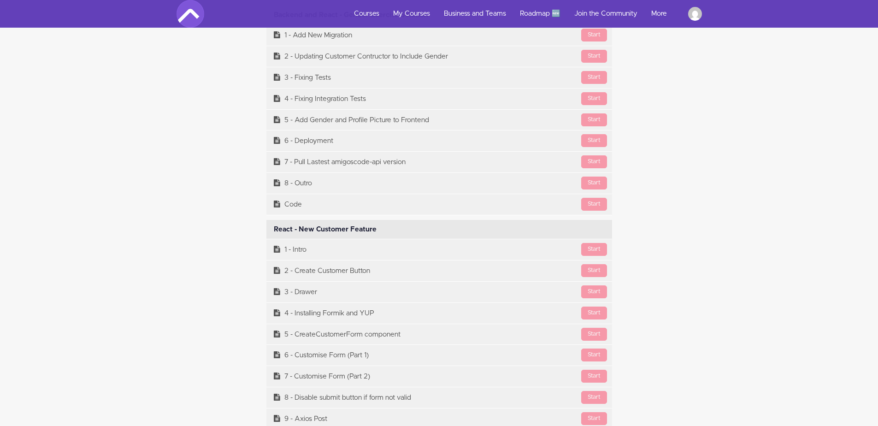
scroll to position [13270, 0]
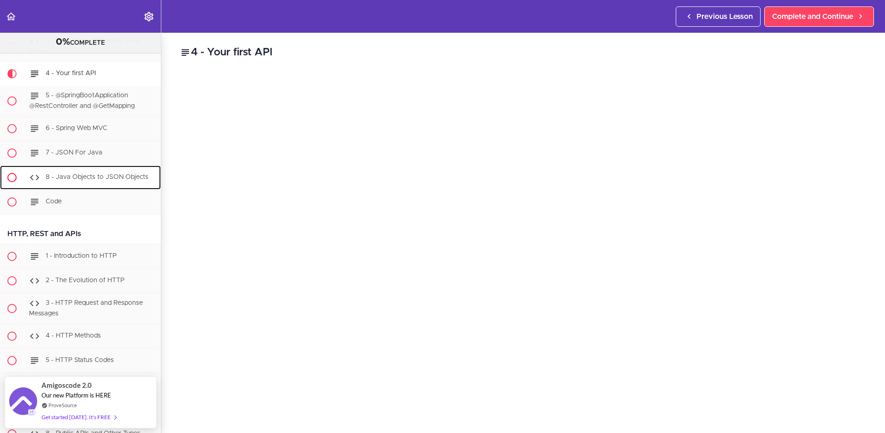
click at [88, 180] on span "8 - Java Objects to JSON Objects" at bounding box center [97, 177] width 103 height 6
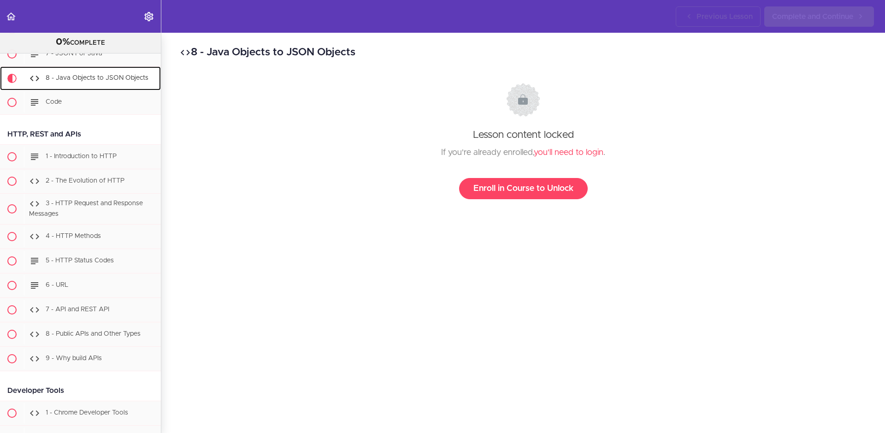
scroll to position [866, 0]
